Goal: Information Seeking & Learning: Learn about a topic

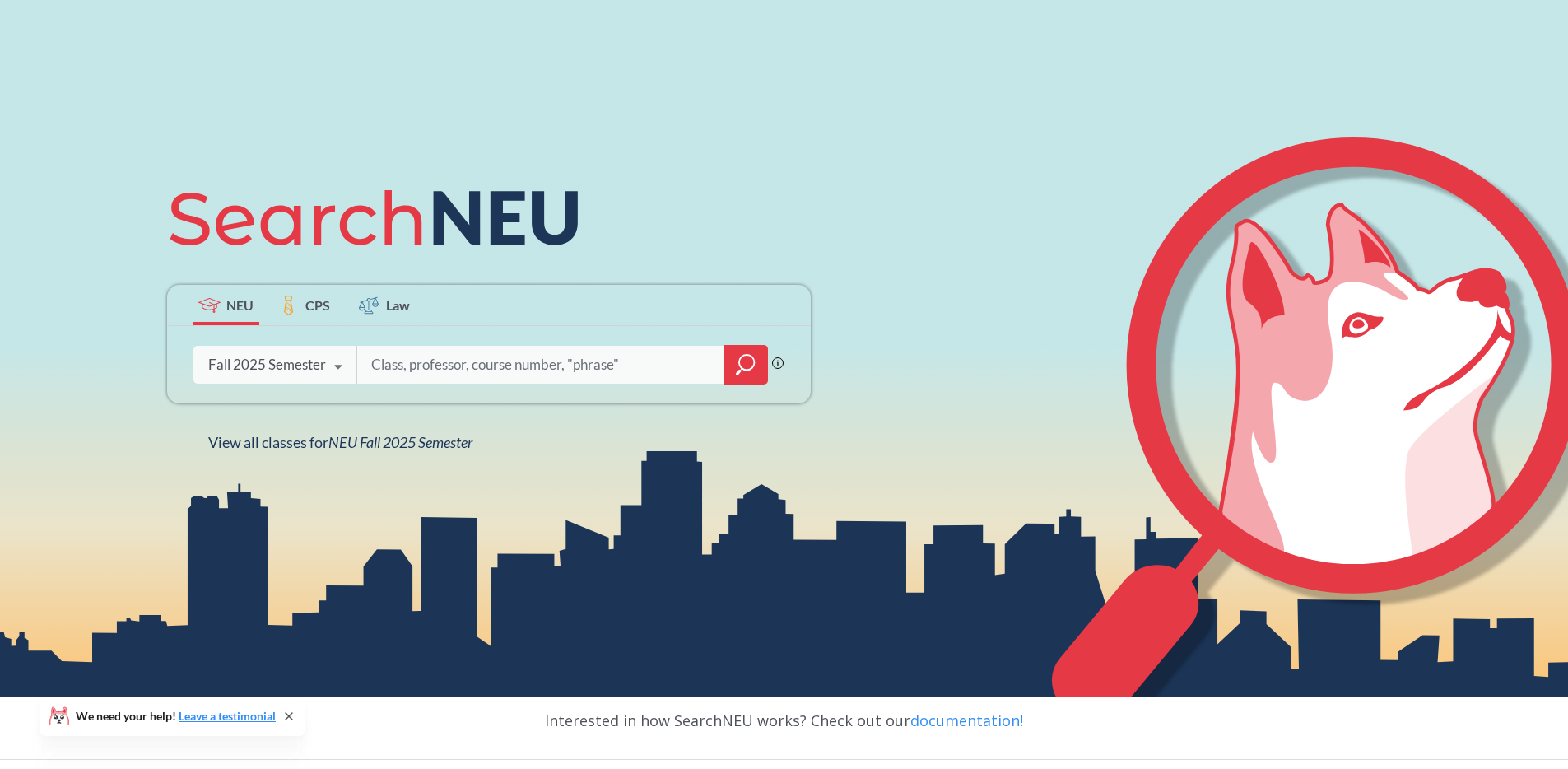
scroll to position [128, 0]
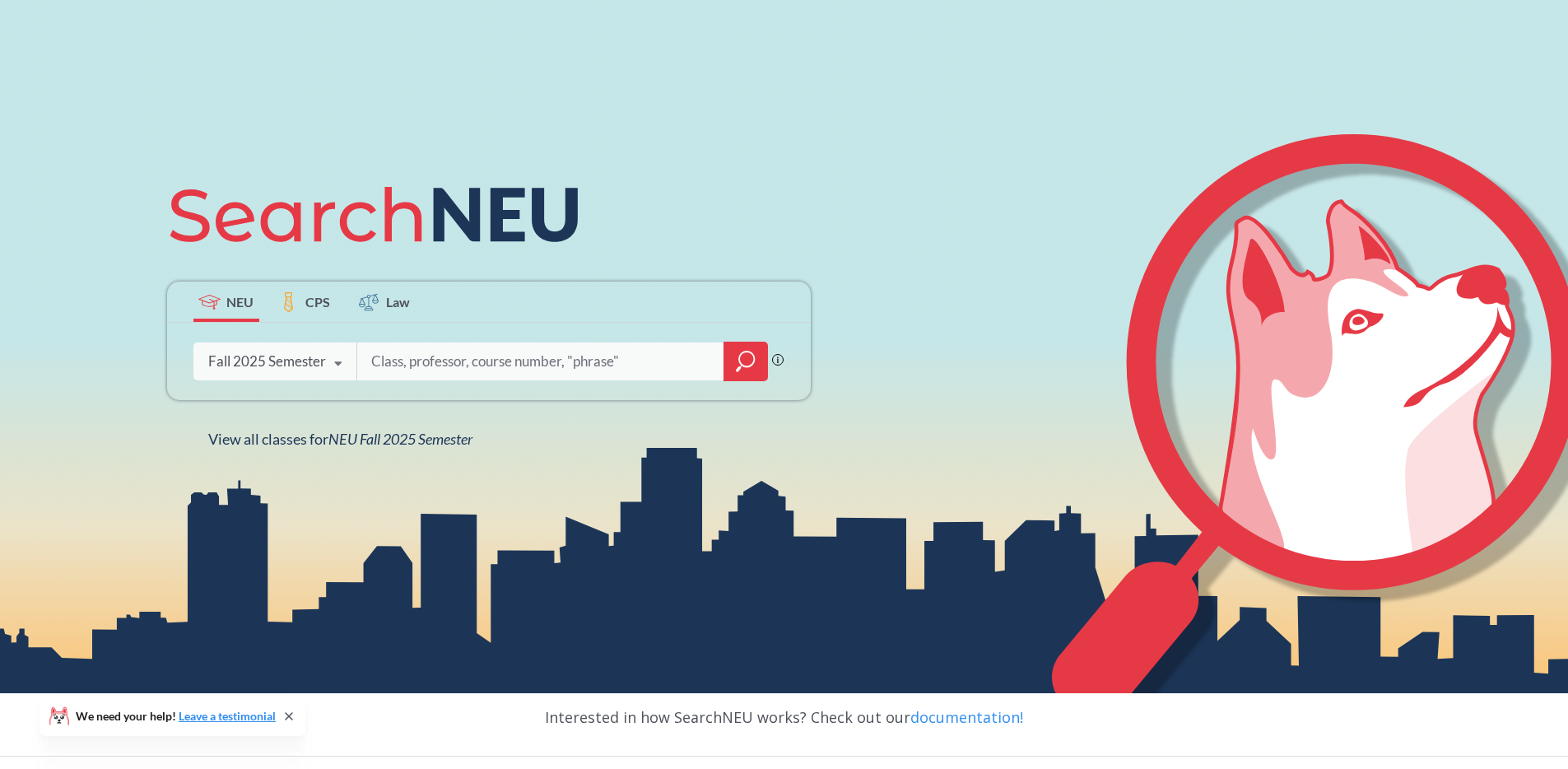
click at [458, 361] on input "search" at bounding box center [541, 361] width 343 height 35
type input "[PERSON_NAME]"
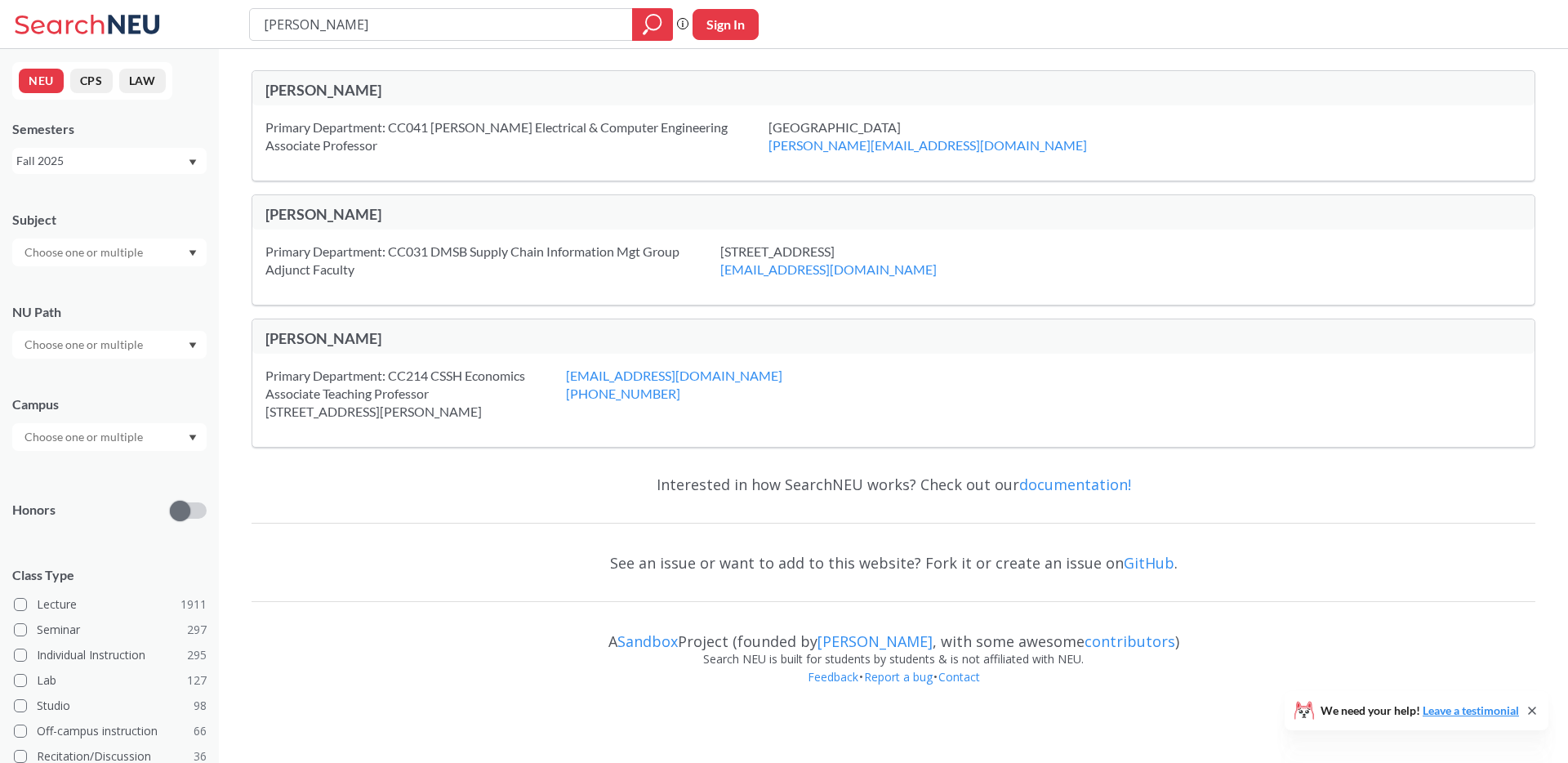
click at [301, 95] on div "[PERSON_NAME]" at bounding box center [579, 90] width 628 height 18
click at [419, 101] on div "[PERSON_NAME]" at bounding box center [579, 92] width 628 height 22
drag, startPoint x: 392, startPoint y: 27, endPoint x: 136, endPoint y: 2, distance: 257.2
click at [144, 3] on div "[PERSON_NAME] Phrase search guarantees the exact search appears in the results.…" at bounding box center [784, 25] width 1568 height 49
type input "EECE2323"
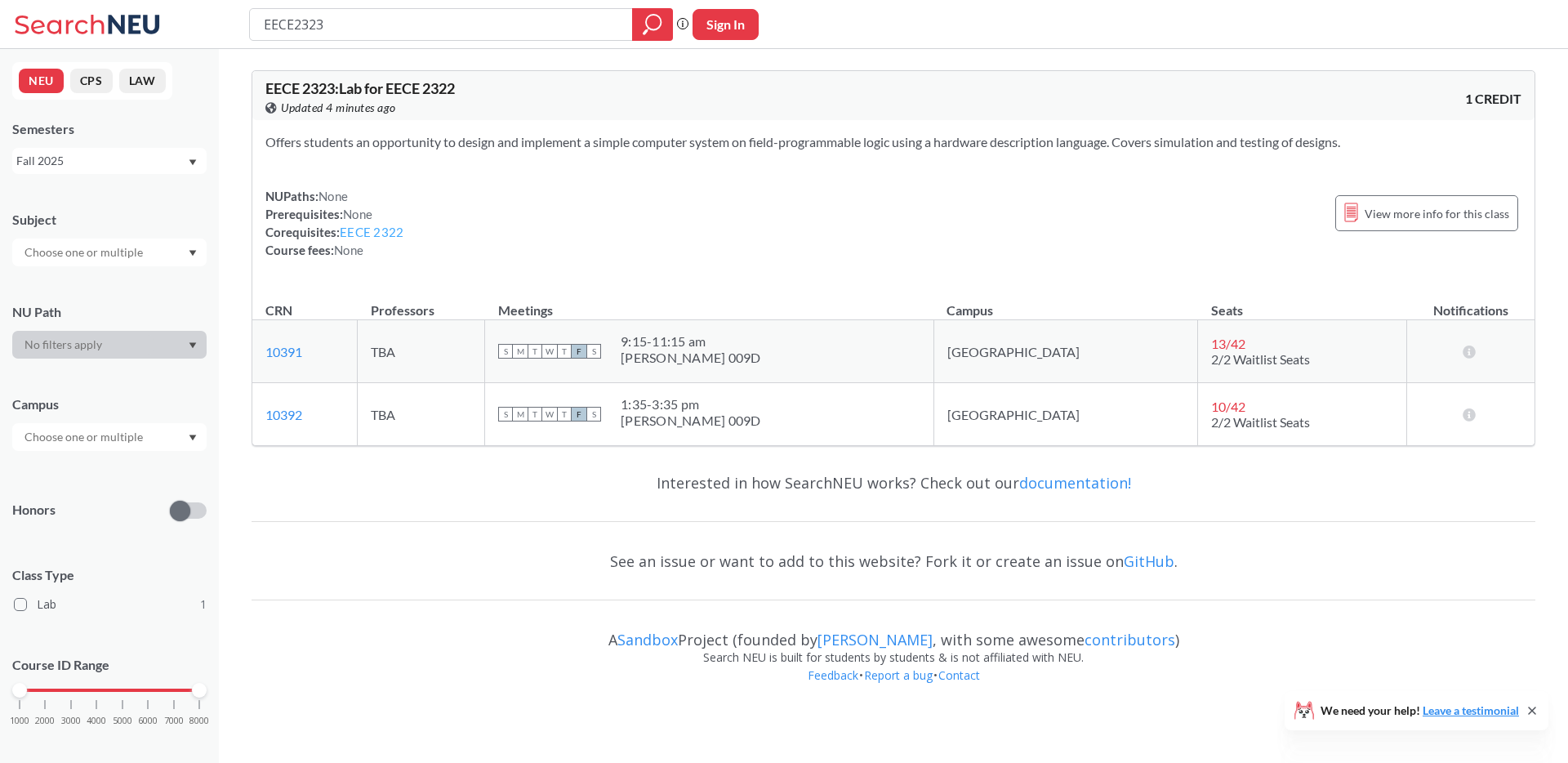
click at [380, 228] on link "EECE 2322" at bounding box center [372, 232] width 64 height 15
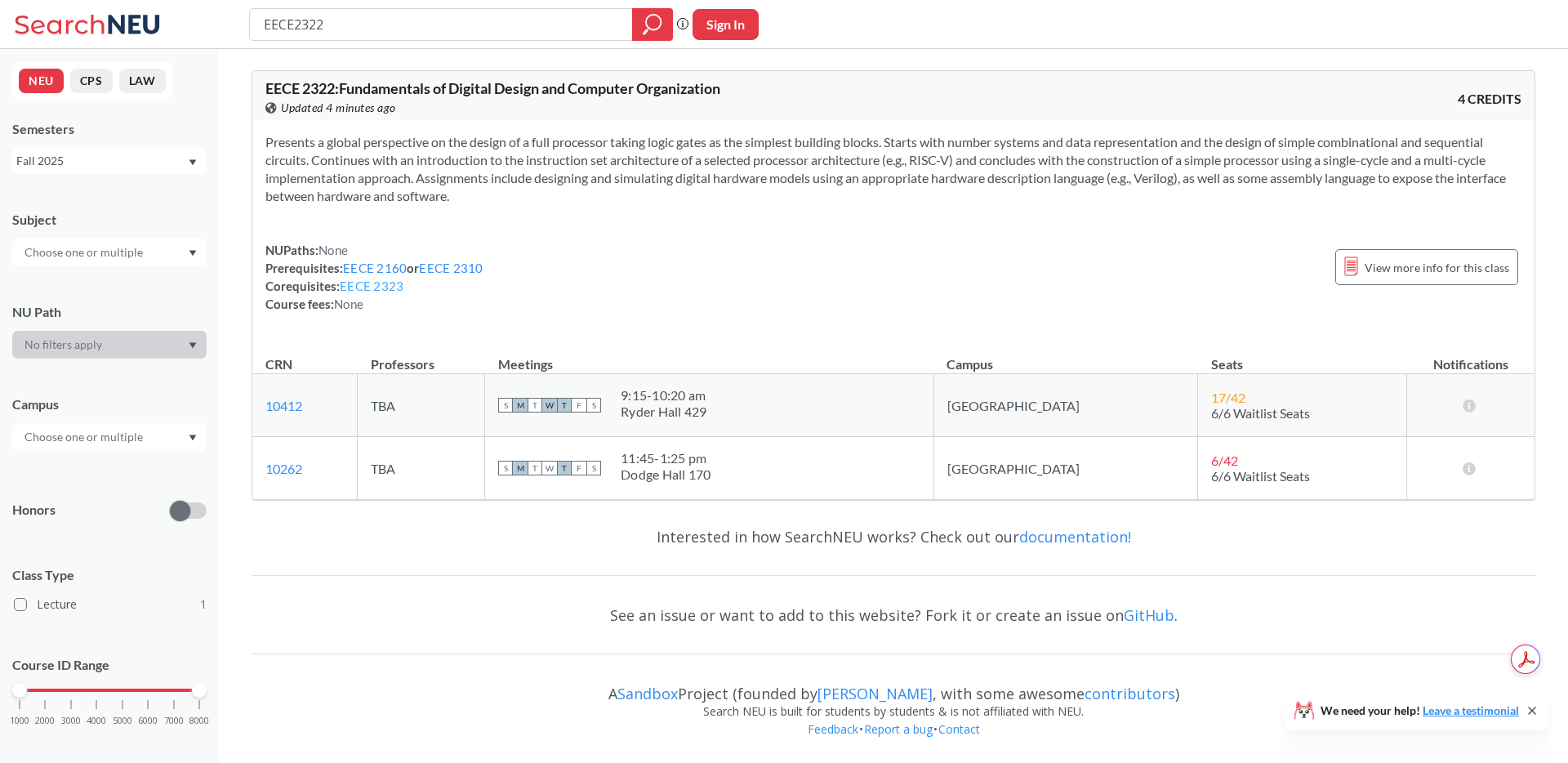
click at [387, 285] on link "EECE 2323" at bounding box center [372, 286] width 64 height 15
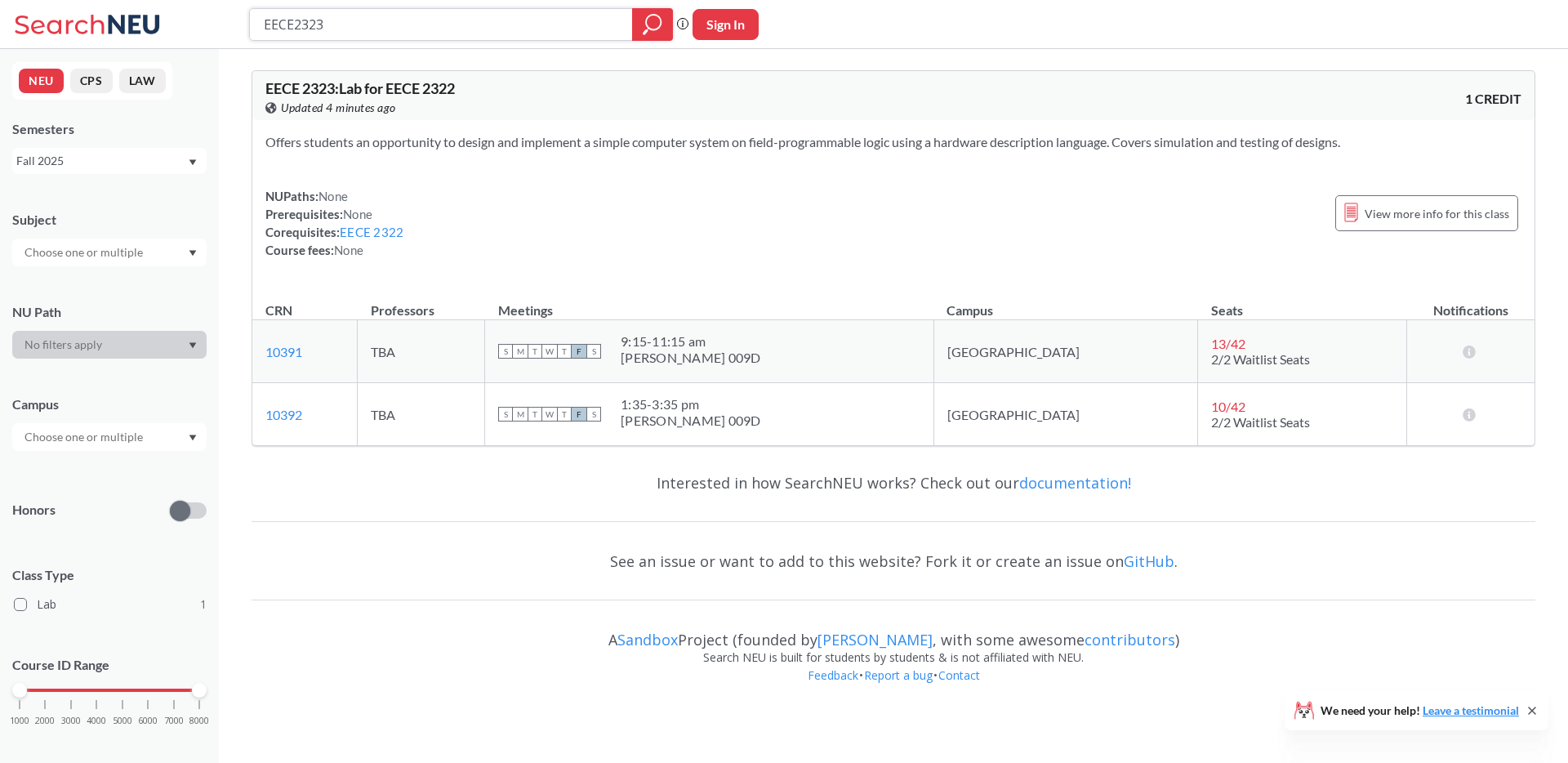
drag, startPoint x: 371, startPoint y: 36, endPoint x: 102, endPoint y: 25, distance: 269.2
click at [102, 25] on div "EECE2323 Phrase search guarantees the exact search appears in the results. Ex. …" at bounding box center [784, 25] width 1568 height 49
type input "distributed system"
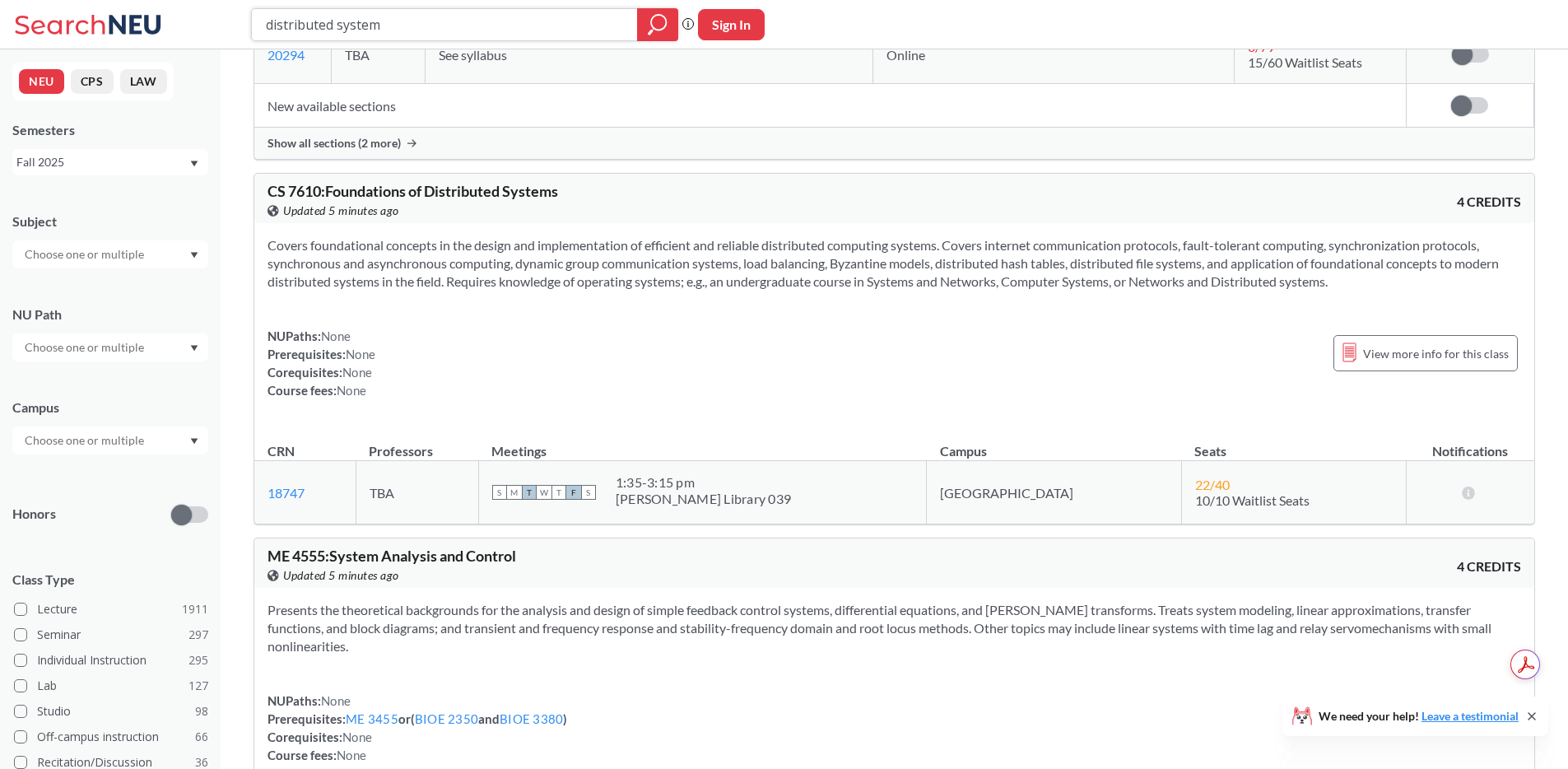
scroll to position [791, 0]
